Goal: Share content: Share content

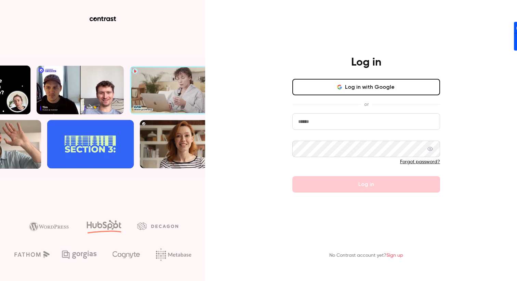
click at [359, 85] on button "Log in with Google" at bounding box center [366, 87] width 148 height 16
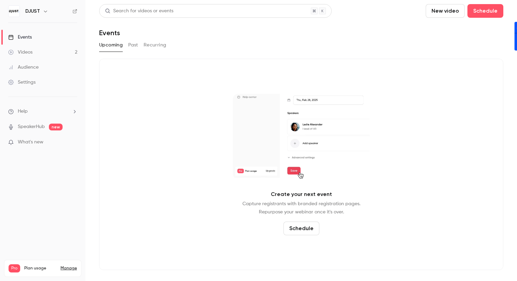
click at [41, 16] on div "DJUST" at bounding box center [42, 11] width 69 height 12
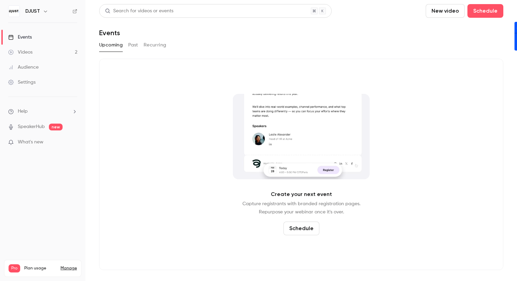
click at [44, 11] on icon "button" at bounding box center [45, 12] width 3 height 2
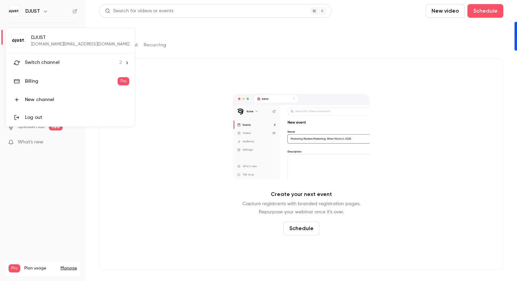
click at [68, 62] on div "Switch channel 2" at bounding box center [73, 62] width 97 height 7
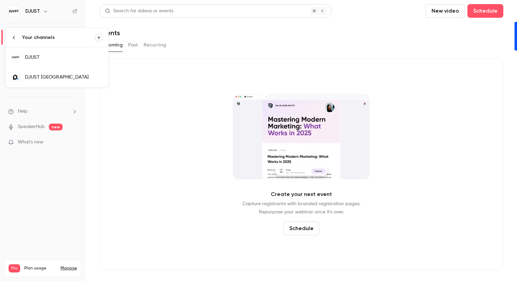
click at [61, 75] on div "DJUST [GEOGRAPHIC_DATA]" at bounding box center [64, 77] width 78 height 7
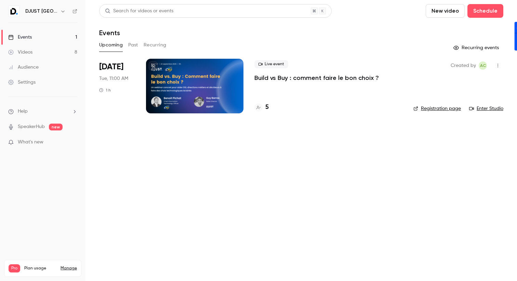
click at [347, 80] on p "Build vs Buy : comment faire le bon choix ?" at bounding box center [316, 78] width 124 height 8
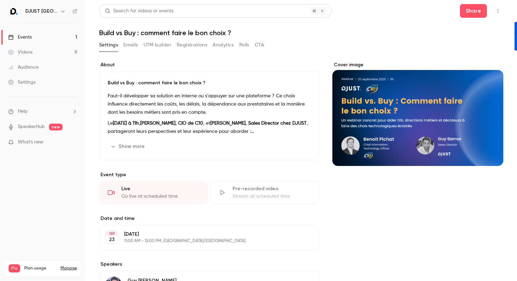
click at [246, 44] on button "Polls" at bounding box center [244, 45] width 10 height 11
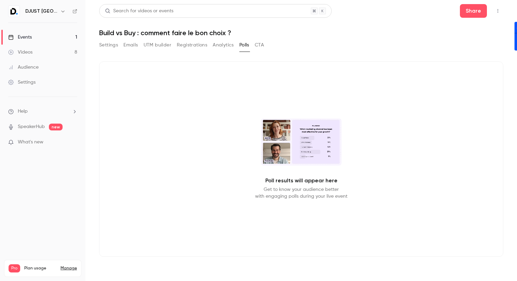
click at [110, 43] on button "Settings" at bounding box center [108, 45] width 19 height 11
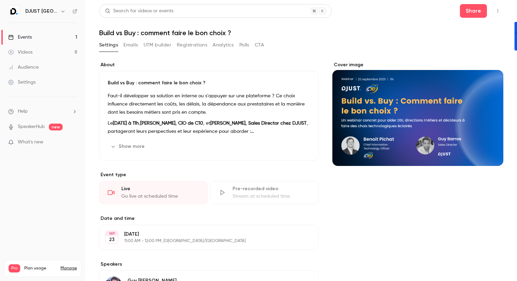
click at [133, 43] on button "Emails" at bounding box center [130, 45] width 14 height 11
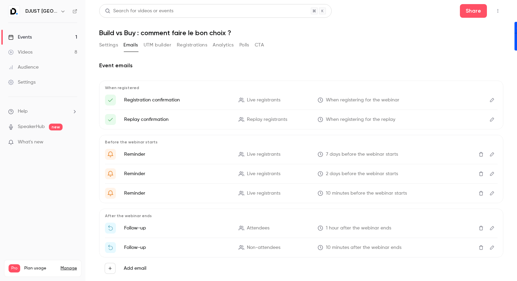
scroll to position [14, 0]
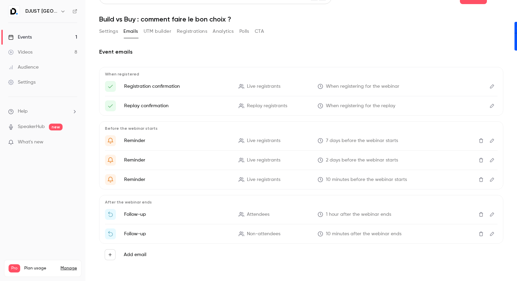
click at [161, 32] on button "UTM builder" at bounding box center [158, 31] width 28 height 11
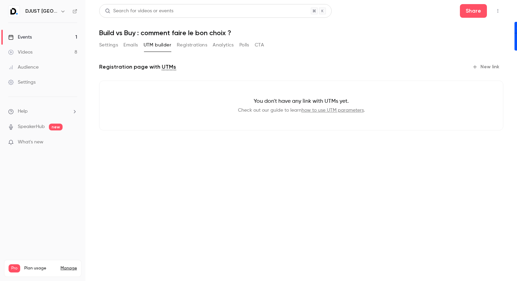
click at [204, 44] on button "Registrations" at bounding box center [192, 45] width 30 height 11
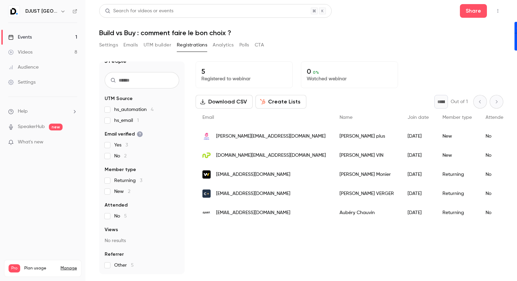
scroll to position [6, 0]
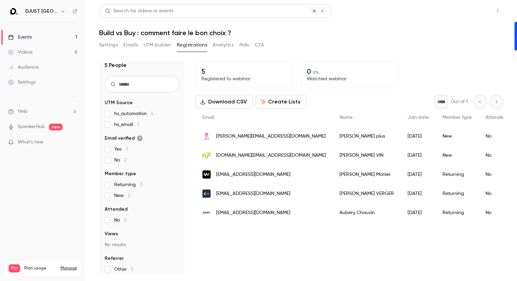
click at [479, 11] on button "Share" at bounding box center [473, 11] width 27 height 14
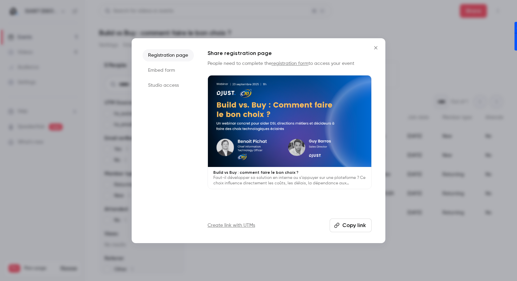
click at [173, 69] on li "Embed form" at bounding box center [167, 70] width 51 height 12
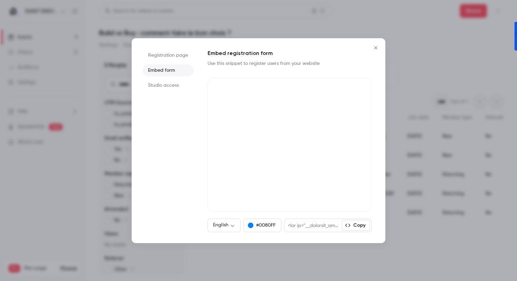
click at [355, 224] on button "Copy" at bounding box center [356, 225] width 28 height 11
click at [355, 224] on button "Copied!" at bounding box center [353, 225] width 34 height 11
click at [348, 227] on icon "button" at bounding box center [347, 225] width 5 height 5
click at [322, 222] on div at bounding box center [310, 225] width 52 height 13
drag, startPoint x: 310, startPoint y: 227, endPoint x: 368, endPoint y: 224, distance: 58.5
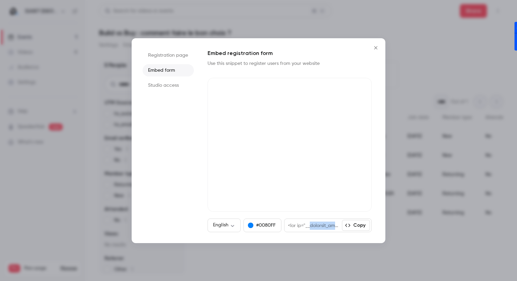
click at [368, 224] on div "Copy" at bounding box center [327, 226] width 87 height 14
click at [357, 226] on button "Copy" at bounding box center [356, 225] width 28 height 11
click at [359, 222] on button "Copied!" at bounding box center [353, 225] width 34 height 11
click at [385, 175] on div at bounding box center [258, 140] width 517 height 281
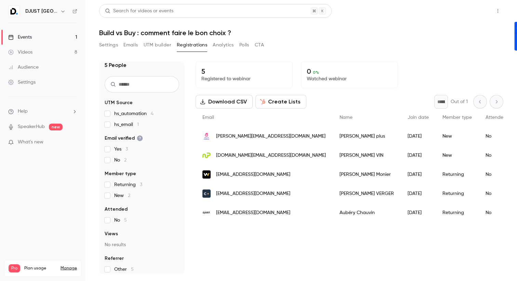
click at [484, 8] on button "Share" at bounding box center [473, 11] width 27 height 14
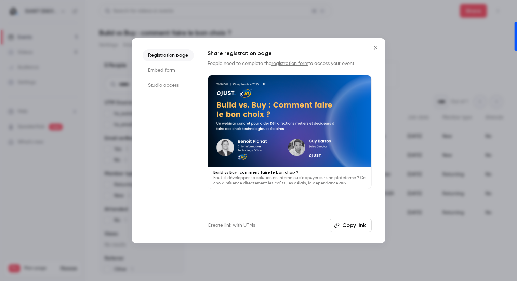
click at [353, 225] on button "Copy link" at bounding box center [350, 226] width 42 height 14
click at [169, 69] on li "Embed form" at bounding box center [167, 70] width 51 height 12
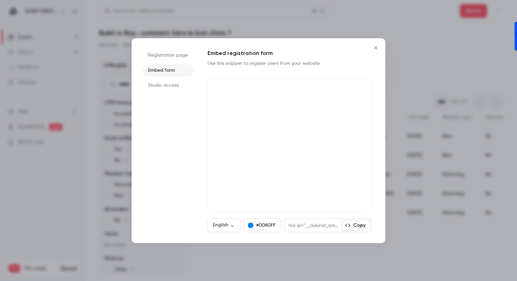
click at [367, 227] on button "Copy" at bounding box center [356, 225] width 28 height 11
click at [367, 227] on button "Copied!" at bounding box center [353, 225] width 34 height 11
click at [365, 228] on button "Copied!" at bounding box center [353, 225] width 34 height 11
click at [377, 44] on button "Close" at bounding box center [376, 48] width 14 height 14
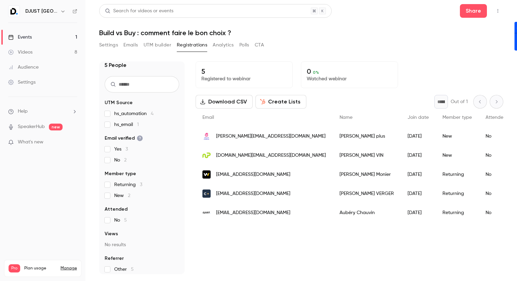
click at [52, 51] on link "Videos 8" at bounding box center [42, 52] width 85 height 15
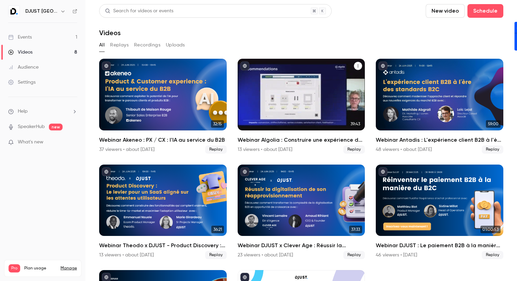
click at [289, 85] on div "Webinar Algolia : Construire une expérience de recherche performante en B2B" at bounding box center [300, 95] width 127 height 72
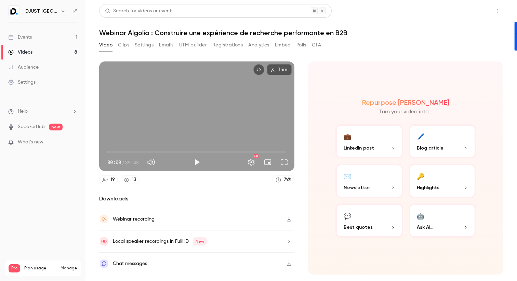
click at [470, 9] on button "Share" at bounding box center [473, 11] width 27 height 14
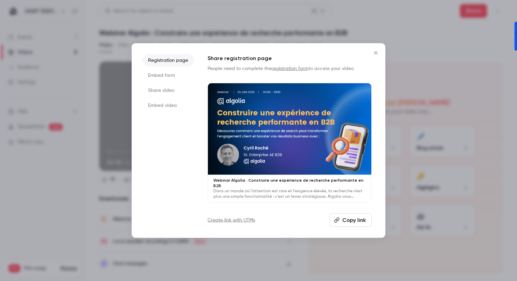
click at [349, 223] on button "Copy link" at bounding box center [350, 221] width 42 height 14
click at [164, 93] on li "Share video" at bounding box center [167, 90] width 51 height 12
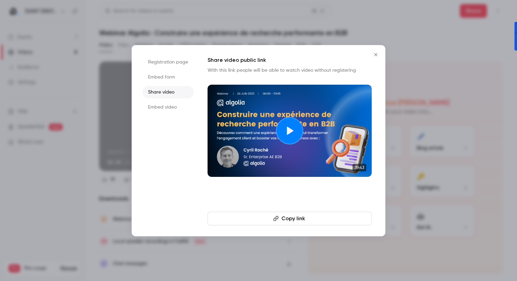
click at [166, 107] on li "Embed video" at bounding box center [167, 107] width 51 height 12
click at [303, 217] on button "Copy embed code" at bounding box center [289, 219] width 164 height 14
click at [173, 74] on li "Embed form" at bounding box center [167, 77] width 51 height 12
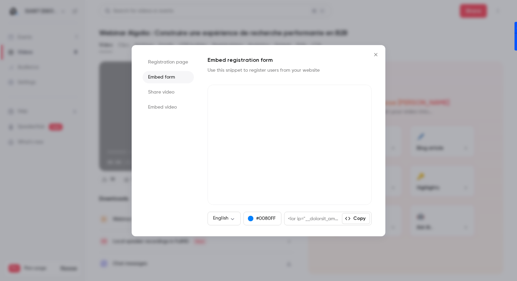
click at [350, 218] on icon "button" at bounding box center [347, 218] width 5 height 5
